Goal: Transaction & Acquisition: Purchase product/service

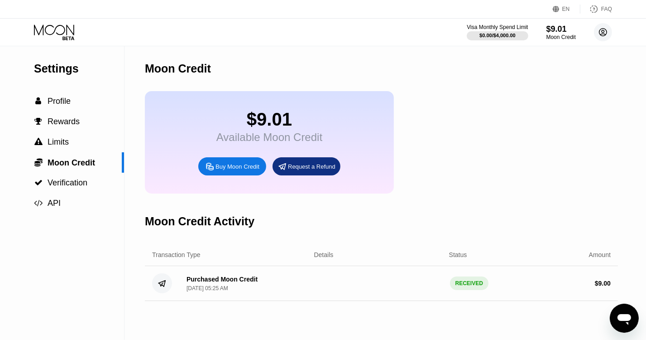
click at [603, 36] on icon at bounding box center [604, 33] width 8 height 8
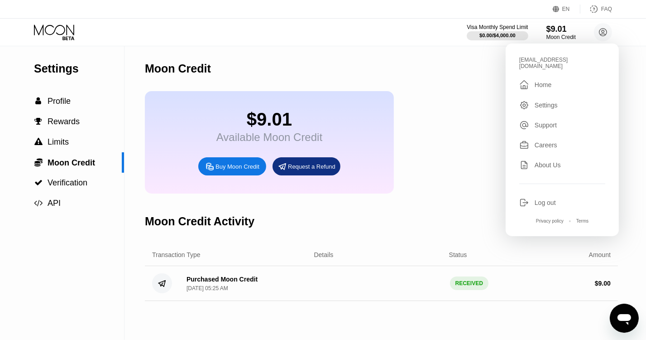
click at [361, 63] on div "Moon Credit" at bounding box center [381, 68] width 473 height 45
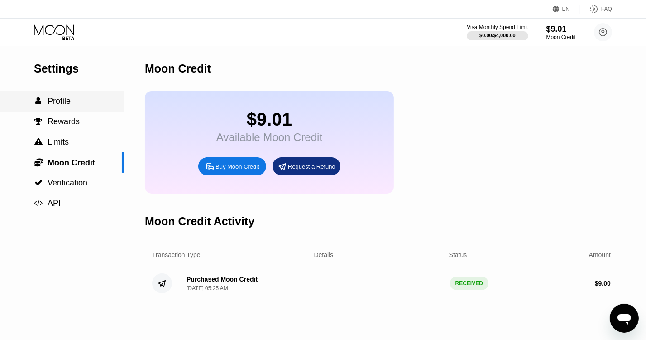
click at [67, 101] on span "Profile" at bounding box center [59, 100] width 23 height 9
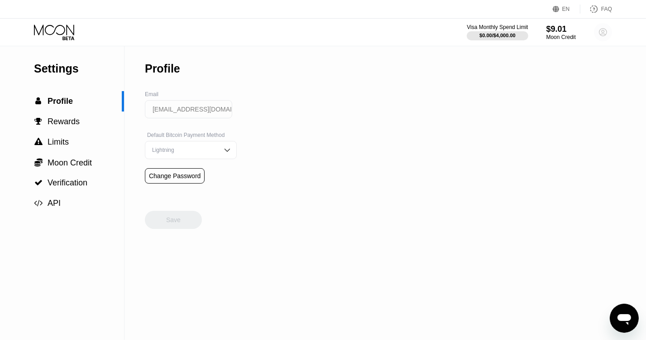
click at [600, 37] on circle at bounding box center [603, 32] width 18 height 18
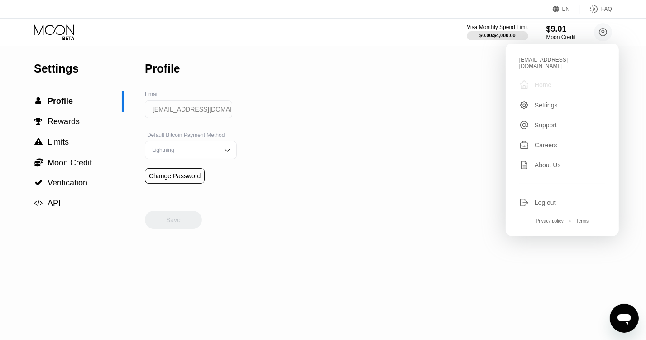
click at [544, 79] on div " Home" at bounding box center [563, 84] width 86 height 11
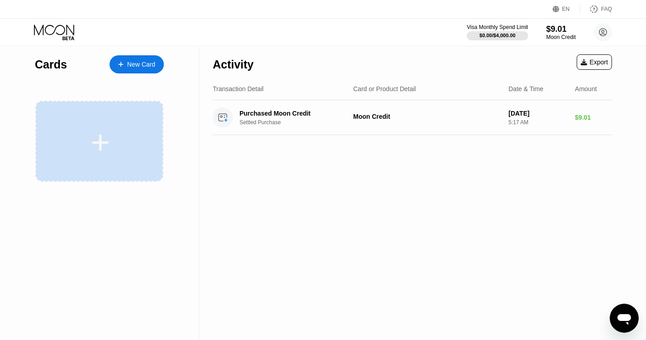
click at [94, 135] on icon at bounding box center [100, 142] width 18 height 20
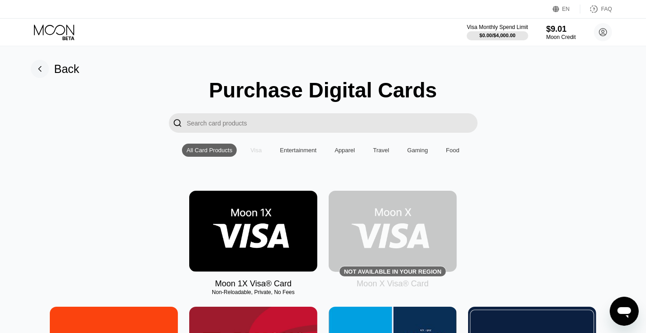
click at [255, 153] on div "Visa" at bounding box center [255, 150] width 11 height 7
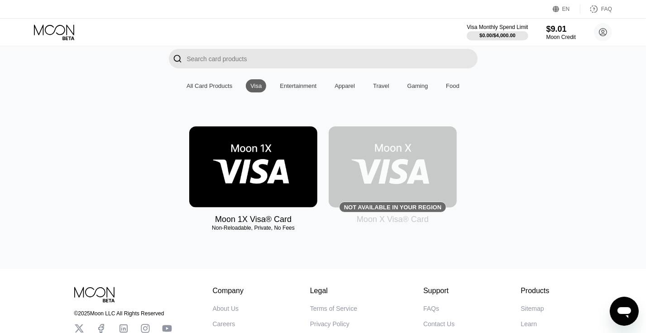
scroll to position [65, 0]
click at [563, 33] on div "$9.01" at bounding box center [561, 29] width 30 height 10
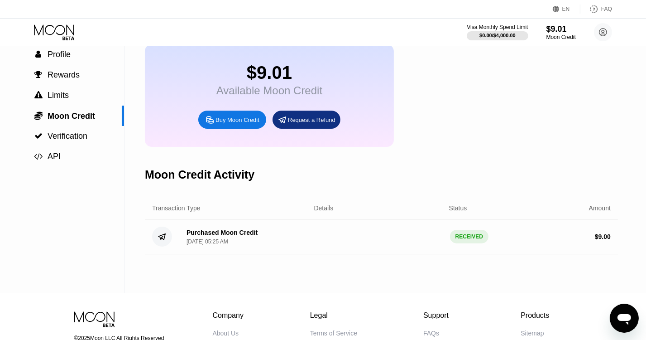
scroll to position [25, 0]
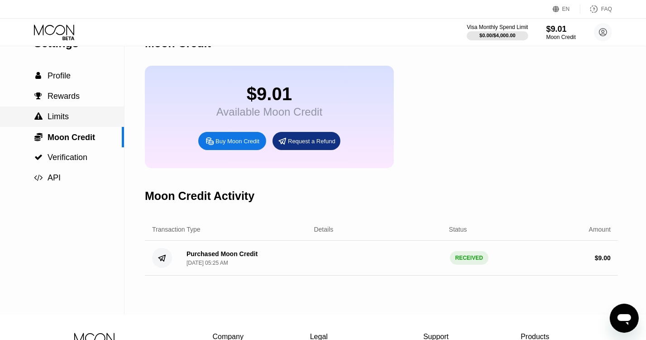
click at [62, 120] on span "Limits" at bounding box center [58, 116] width 21 height 9
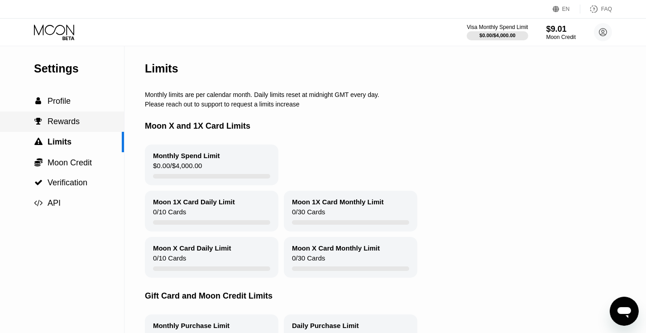
click at [72, 118] on div " Rewards" at bounding box center [62, 121] width 124 height 20
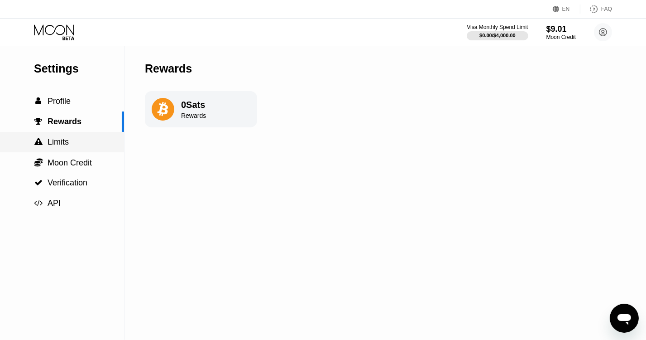
click at [74, 143] on div " Limits" at bounding box center [62, 142] width 124 height 10
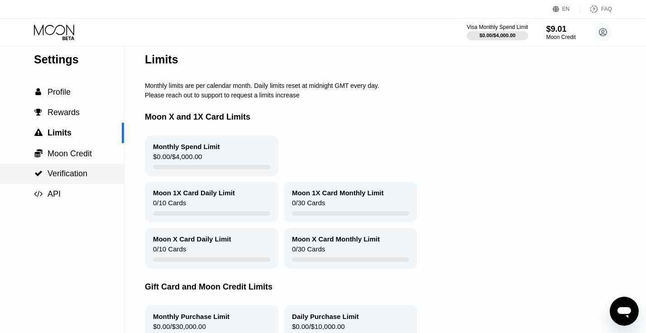
scroll to position [5, 0]
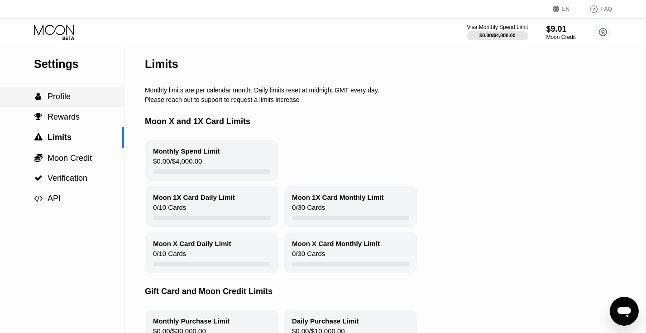
click at [72, 107] on div " Profile" at bounding box center [62, 97] width 124 height 20
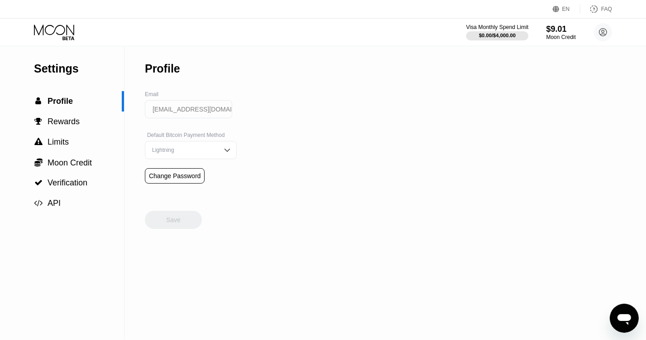
click at [496, 25] on div "Visa Monthly Spend Limit" at bounding box center [498, 27] width 63 height 6
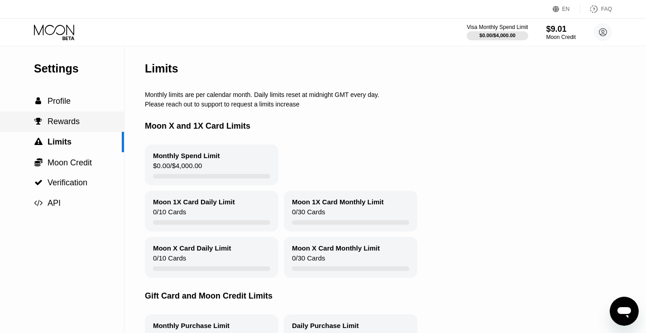
click at [51, 125] on span "Rewards" at bounding box center [64, 121] width 32 height 9
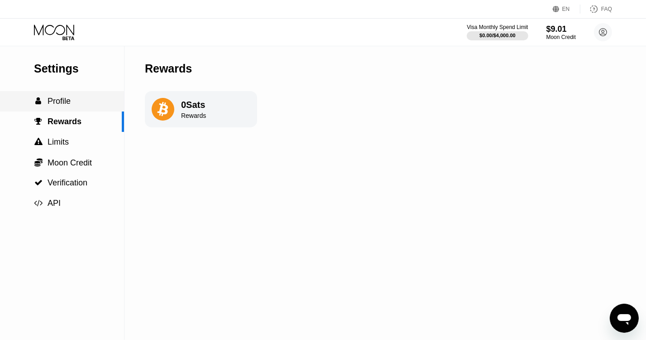
click at [54, 106] on span "Profile" at bounding box center [59, 100] width 23 height 9
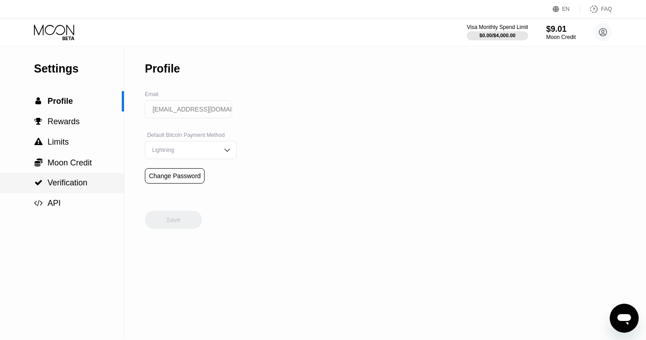
click at [62, 183] on span "Verification" at bounding box center [68, 182] width 40 height 9
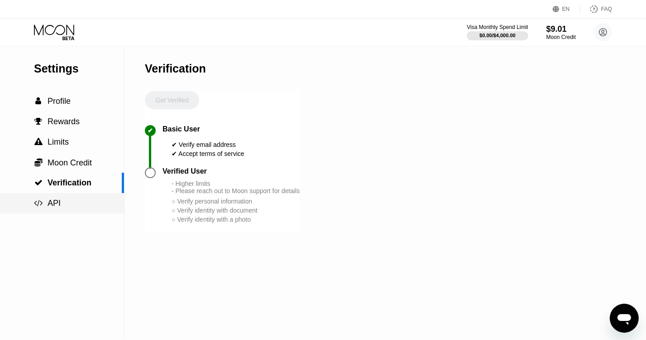
click at [88, 208] on div " API" at bounding box center [62, 203] width 124 height 10
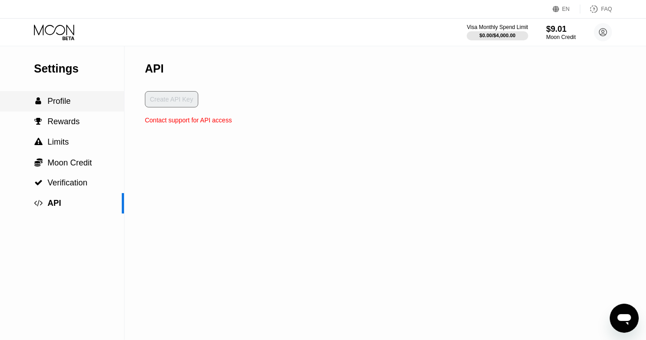
click at [79, 104] on div " Profile" at bounding box center [62, 101] width 124 height 10
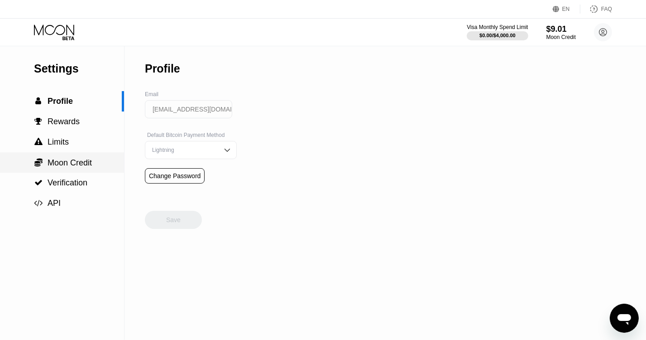
click at [72, 164] on span "Moon Credit" at bounding box center [70, 162] width 44 height 9
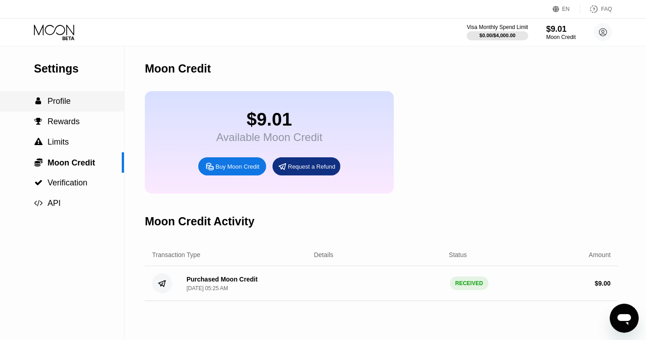
click at [48, 105] on span "Profile" at bounding box center [59, 100] width 23 height 9
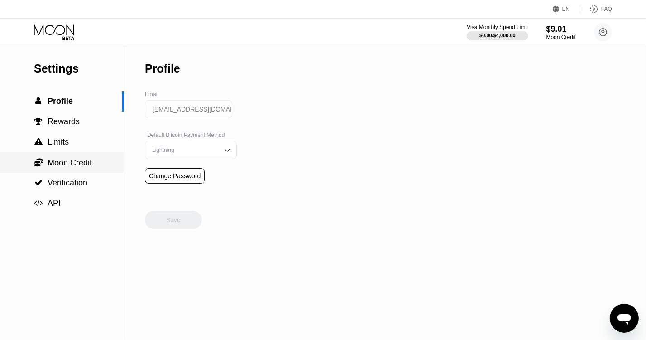
click at [66, 164] on span "Moon Credit" at bounding box center [70, 162] width 44 height 9
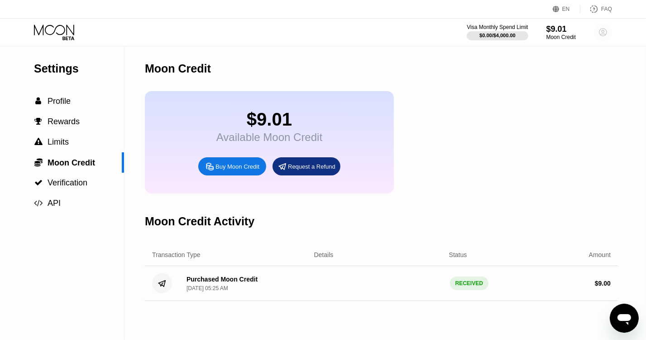
click at [604, 40] on circle at bounding box center [603, 32] width 18 height 18
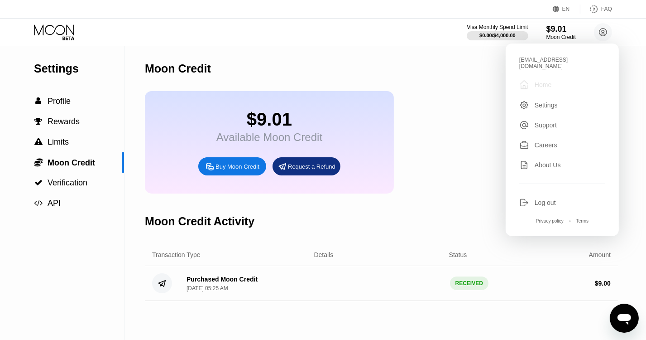
click at [539, 81] on div "Home" at bounding box center [543, 84] width 17 height 7
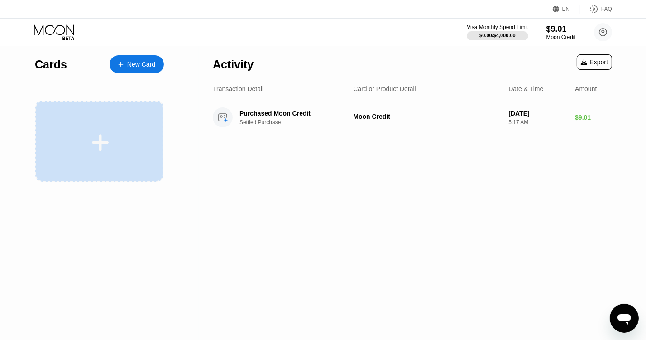
click at [106, 146] on icon at bounding box center [100, 142] width 18 height 20
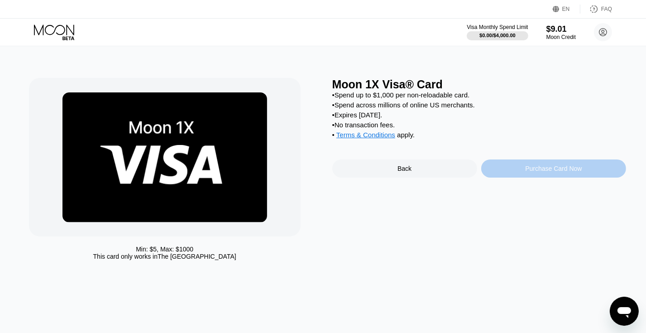
click at [524, 177] on div "Purchase Card Now" at bounding box center [553, 168] width 145 height 18
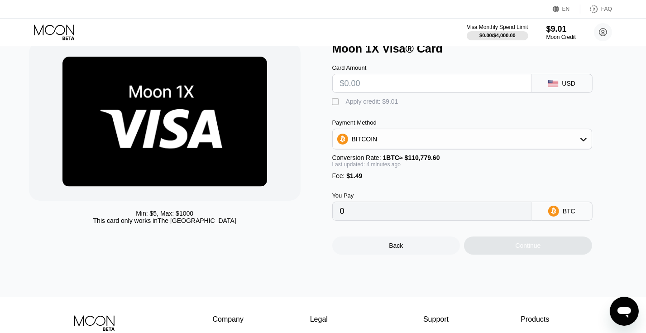
scroll to position [36, 0]
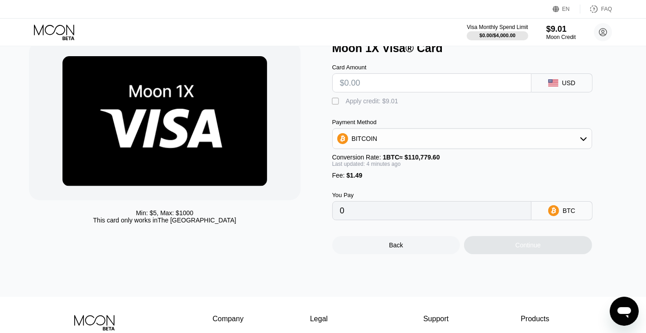
click at [481, 91] on input "text" at bounding box center [432, 83] width 184 height 18
click at [335, 103] on div "" at bounding box center [336, 101] width 9 height 9
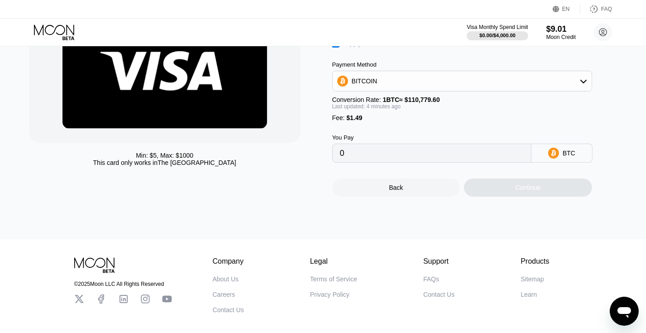
scroll to position [96, 0]
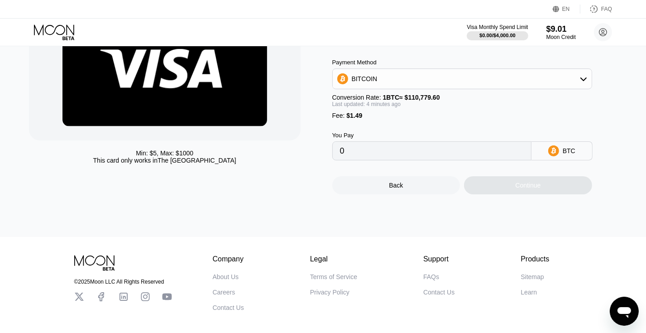
click at [379, 160] on input "0" at bounding box center [432, 151] width 184 height 18
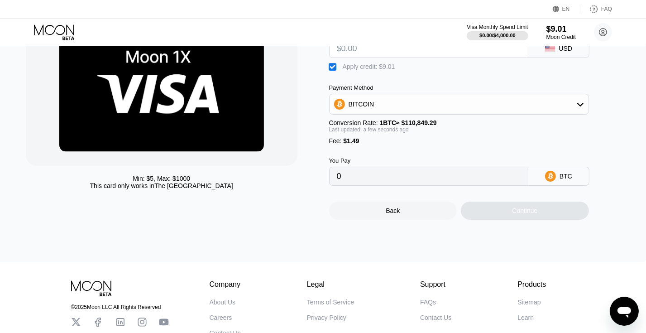
scroll to position [72, 3]
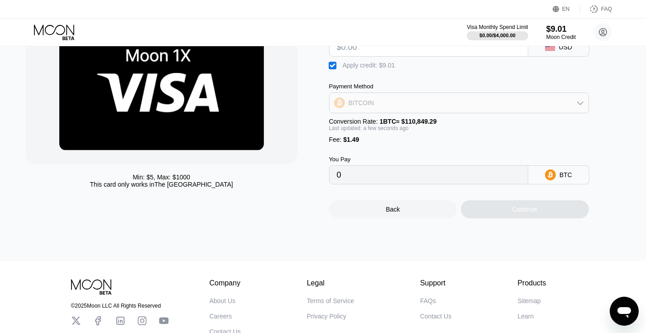
click at [484, 109] on div "BITCOIN" at bounding box center [459, 103] width 259 height 18
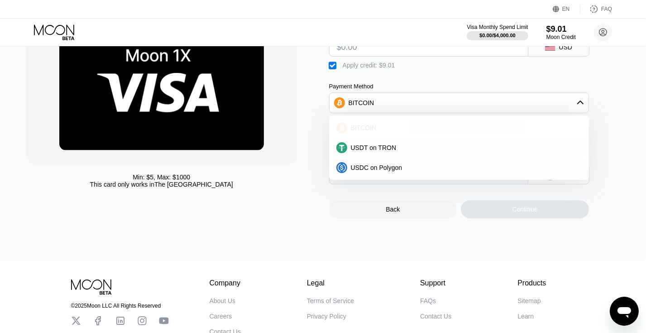
click at [457, 127] on div "BITCOIN" at bounding box center [459, 128] width 255 height 18
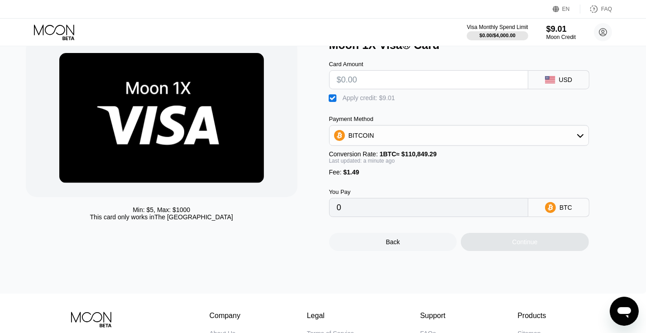
scroll to position [40, 3]
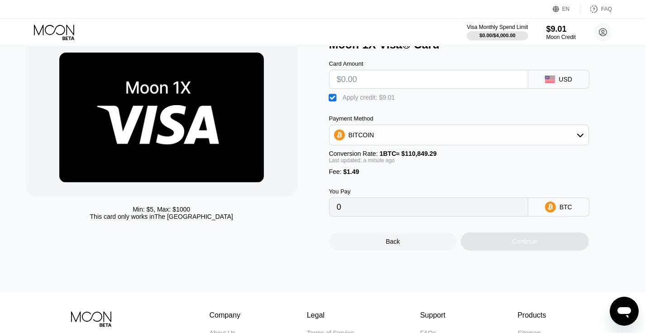
click at [382, 216] on input "0" at bounding box center [429, 207] width 184 height 18
click at [358, 216] on input "0" at bounding box center [429, 207] width 184 height 18
click at [330, 96] on div " Apply credit: $9.01" at bounding box center [364, 97] width 71 height 9
click at [357, 135] on div "BITCOIN" at bounding box center [362, 134] width 26 height 7
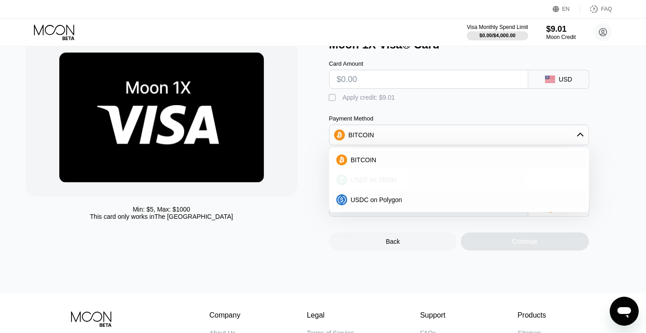
click at [359, 180] on div "USDT on TRON" at bounding box center [459, 180] width 255 height 18
type input "0.00"
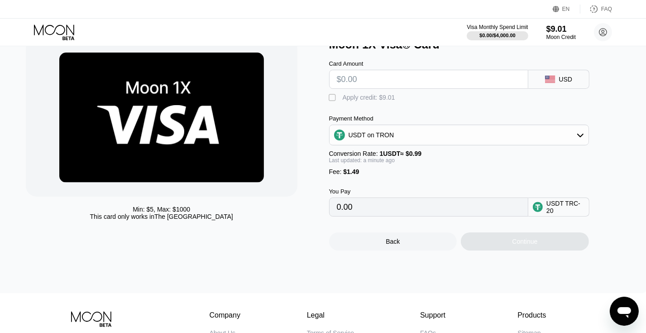
click at [359, 215] on input "0.00" at bounding box center [429, 207] width 184 height 18
click at [332, 99] on div "" at bounding box center [333, 97] width 9 height 9
click at [539, 80] on div "USD" at bounding box center [559, 79] width 61 height 19
click at [437, 81] on input "text" at bounding box center [429, 79] width 184 height 18
type input "$14"
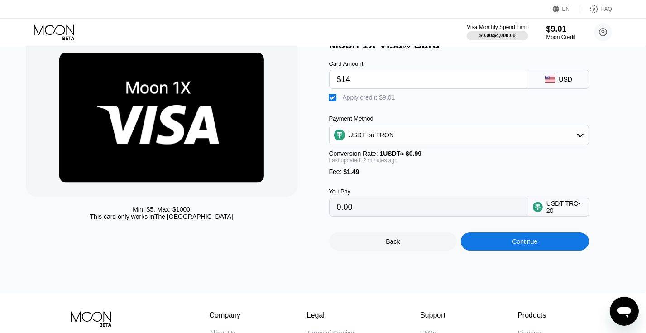
type input "6.55"
type input "$149"
type input "142.91"
type input "$14"
type input "6.55"
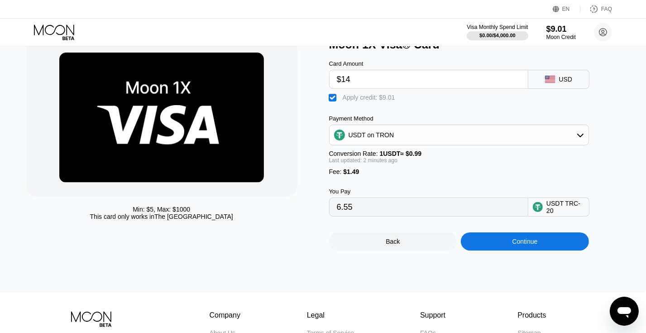
type input "$1"
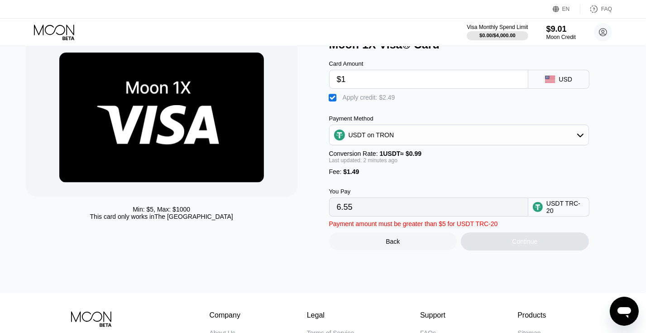
type input "0.00"
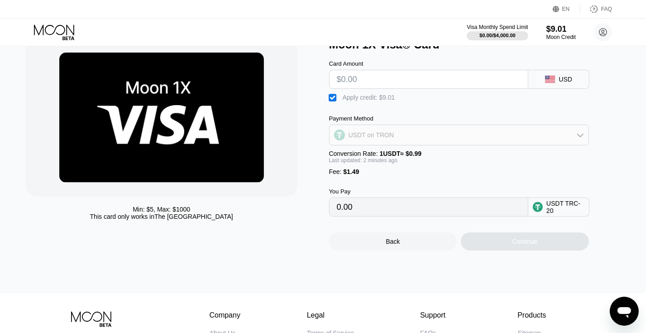
click at [395, 137] on div "USDT on TRON" at bounding box center [459, 135] width 259 height 18
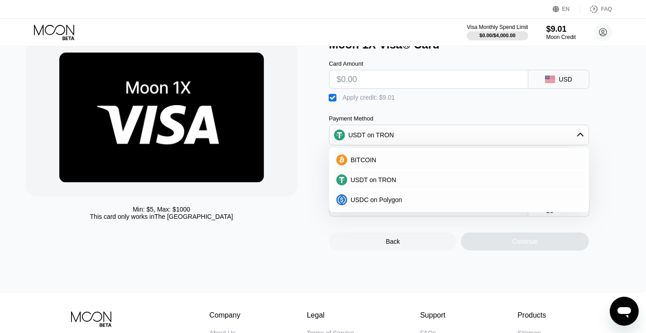
click at [393, 84] on input "text" at bounding box center [429, 79] width 184 height 18
click at [388, 84] on input "text" at bounding box center [429, 79] width 184 height 18
type input "$7"
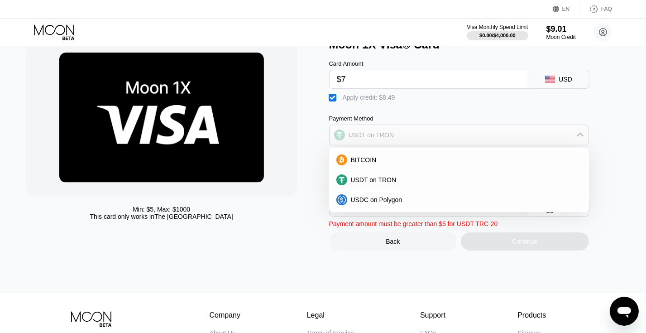
click at [579, 136] on icon at bounding box center [580, 134] width 7 height 7
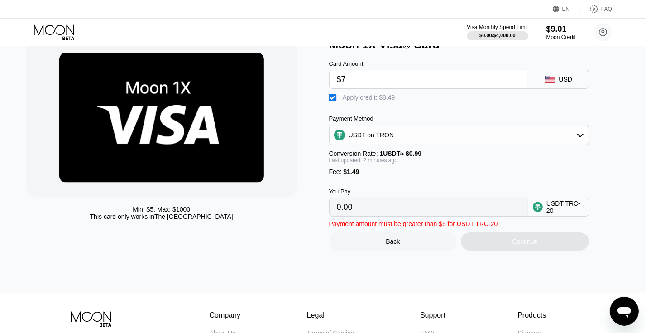
click at [333, 100] on div "" at bounding box center [333, 97] width 9 height 9
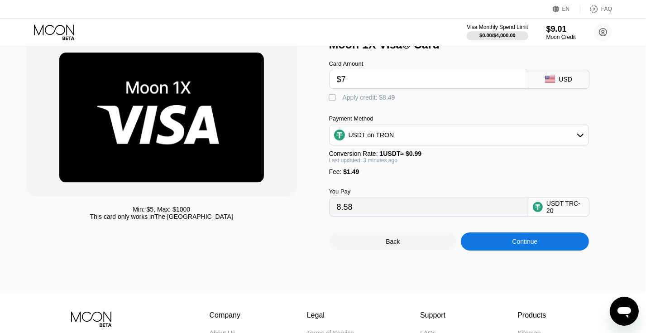
click at [333, 100] on div "" at bounding box center [333, 97] width 9 height 9
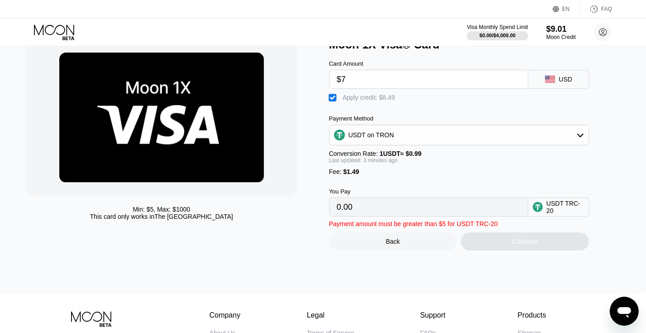
click at [359, 139] on div "USDT on TRON" at bounding box center [372, 134] width 46 height 7
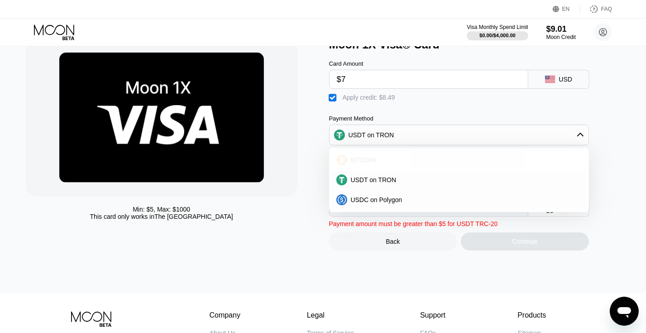
click at [357, 161] on span "BITCOIN" at bounding box center [364, 159] width 26 height 7
type input "0"
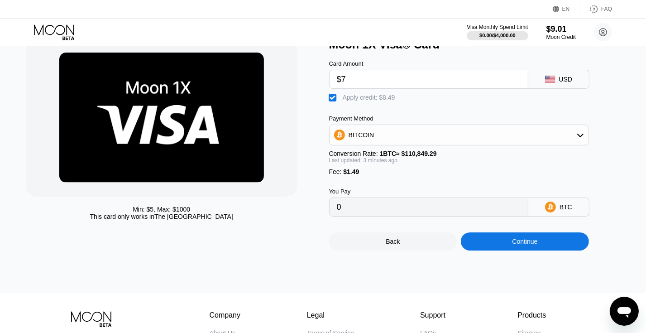
click at [351, 87] on input "$7" at bounding box center [429, 79] width 184 height 18
type input "$6"
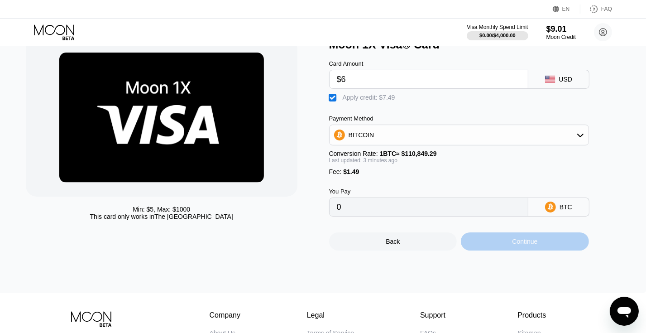
click at [482, 247] on div "Continue" at bounding box center [525, 241] width 128 height 18
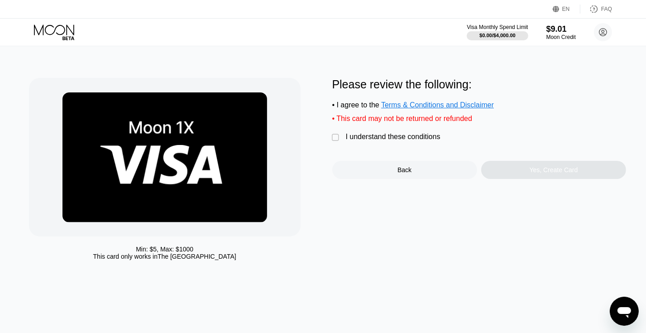
click at [337, 142] on div "" at bounding box center [336, 137] width 9 height 9
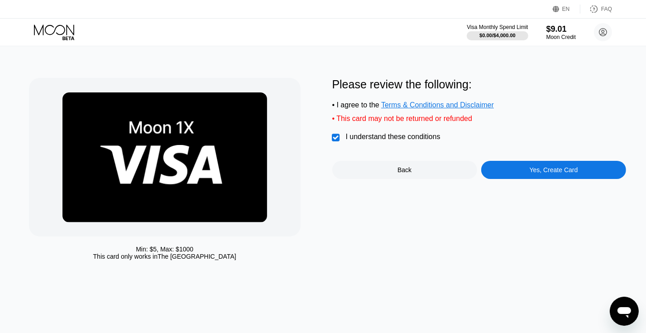
click at [501, 178] on div "Yes, Create Card" at bounding box center [553, 170] width 145 height 18
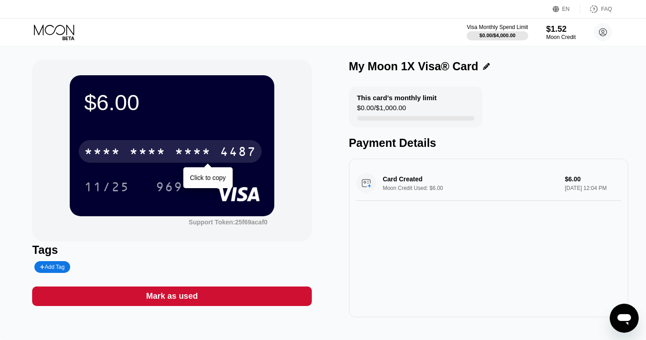
click at [96, 154] on div "* * * *" at bounding box center [102, 152] width 36 height 14
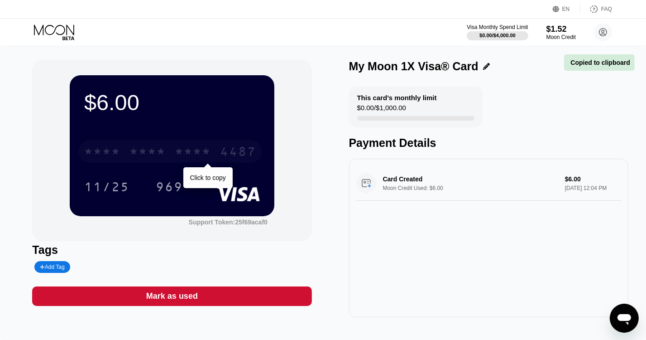
click at [96, 154] on div "* * * *" at bounding box center [102, 152] width 36 height 14
